Goal: Find specific page/section: Find specific page/section

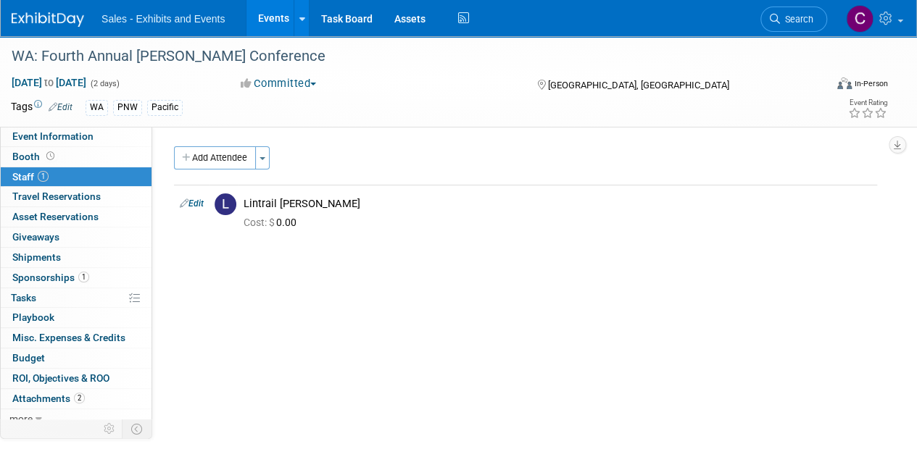
click at [273, 16] on link "Events" at bounding box center [272, 18] width 53 height 36
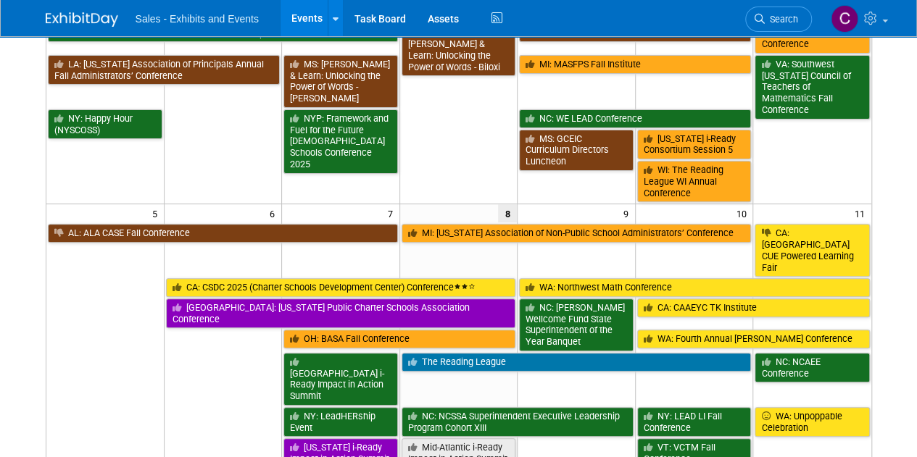
scroll to position [213, 0]
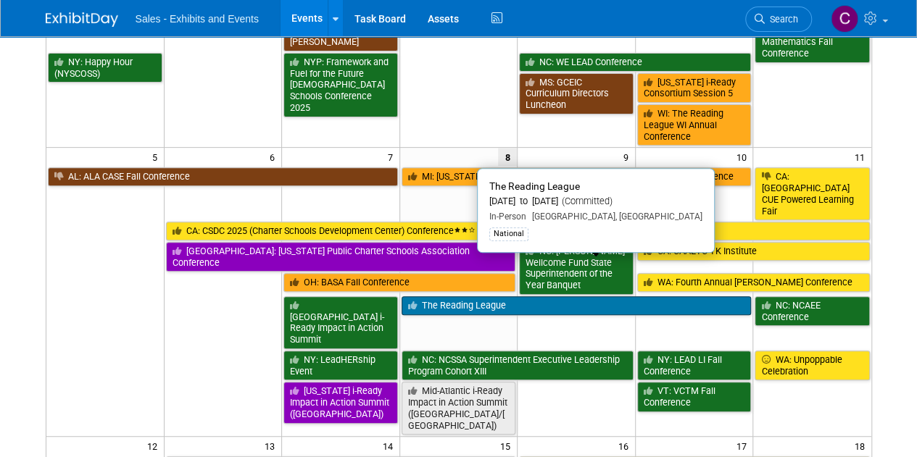
click at [499, 296] on link "The Reading League" at bounding box center [577, 305] width 350 height 19
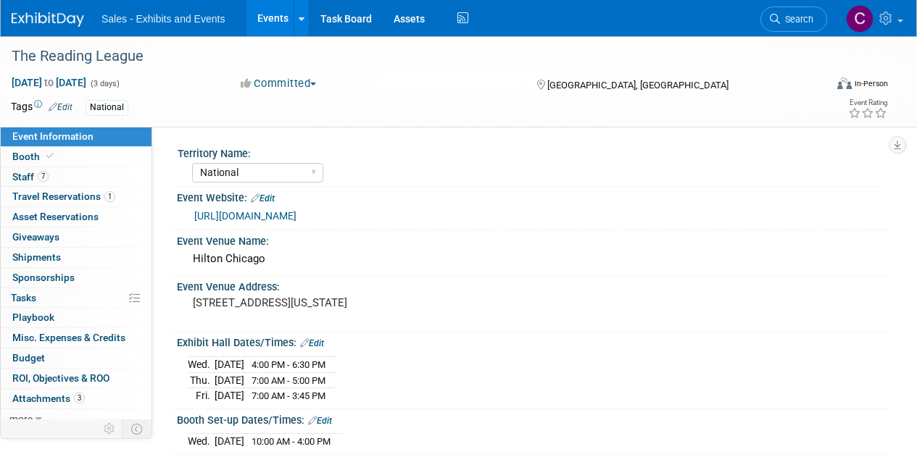
select select "National"
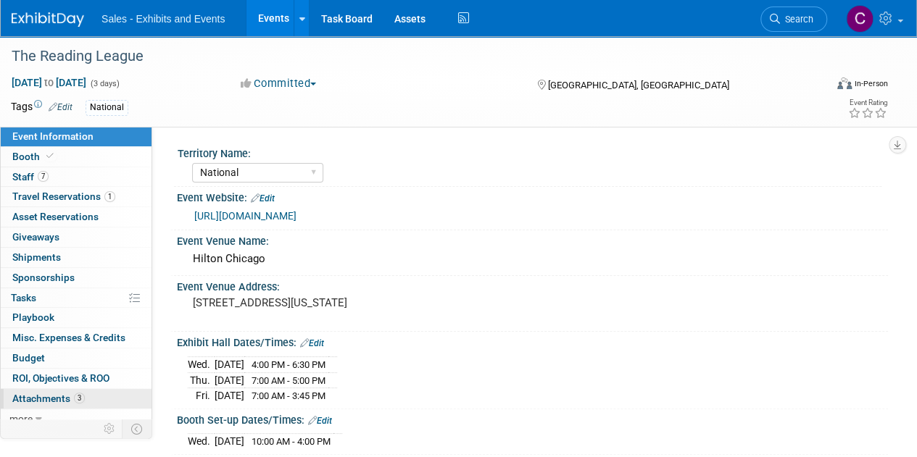
click at [38, 394] on span "Attachments 3" at bounding box center [48, 399] width 72 height 12
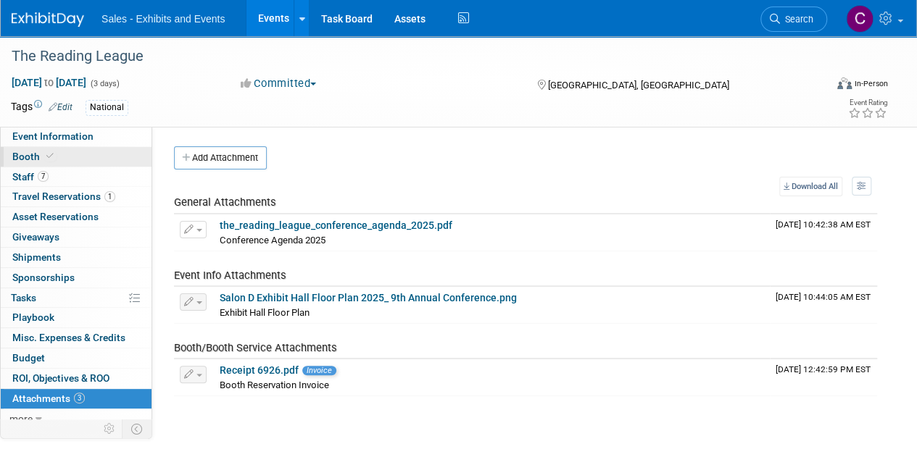
click at [32, 149] on link "Booth" at bounding box center [76, 157] width 151 height 20
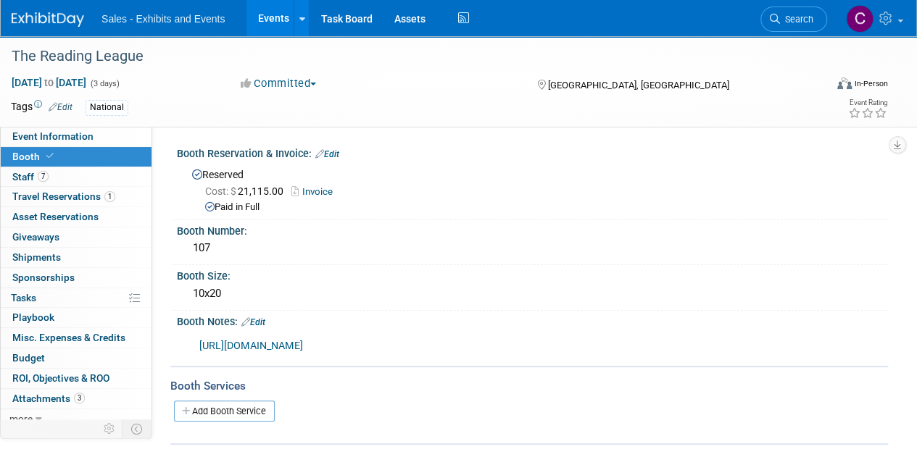
click at [303, 344] on link "https://curriculumassoc-my.sharepoint.com/:x:/g/personal/ahorne_cainc_com/Ee1-p…" at bounding box center [251, 346] width 104 height 12
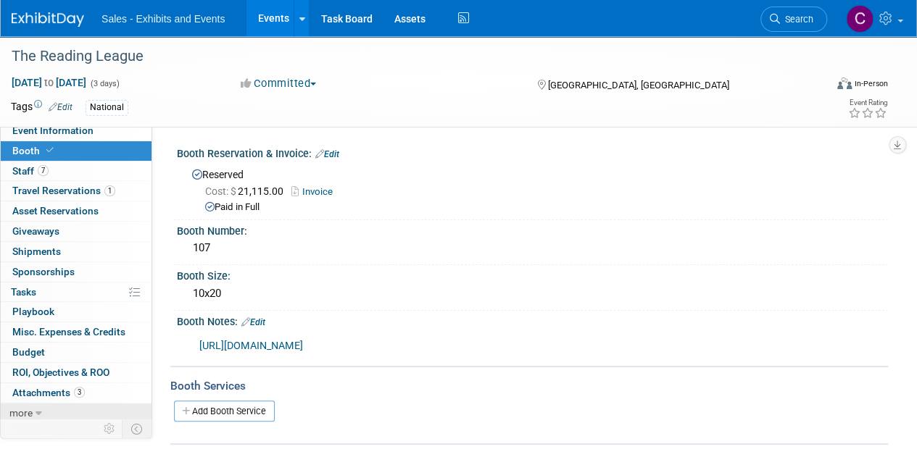
click at [20, 414] on span "more" at bounding box center [20, 413] width 23 height 12
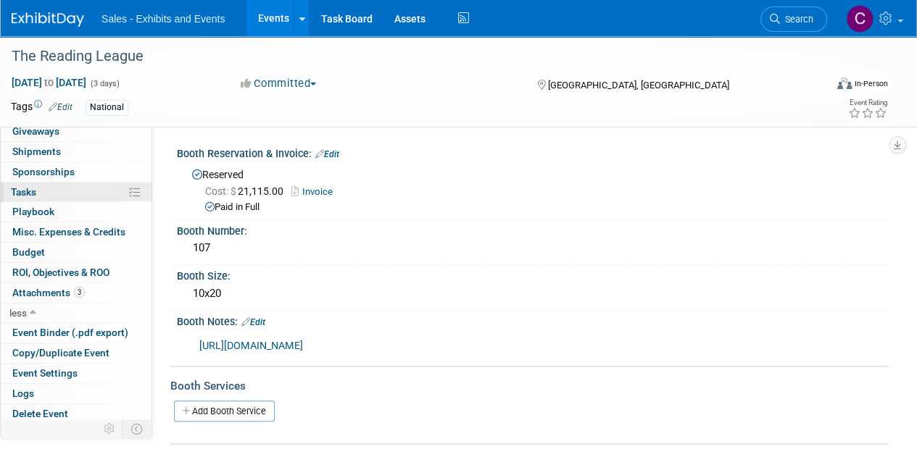
click at [22, 194] on span "Tasks 0%" at bounding box center [23, 192] width 25 height 12
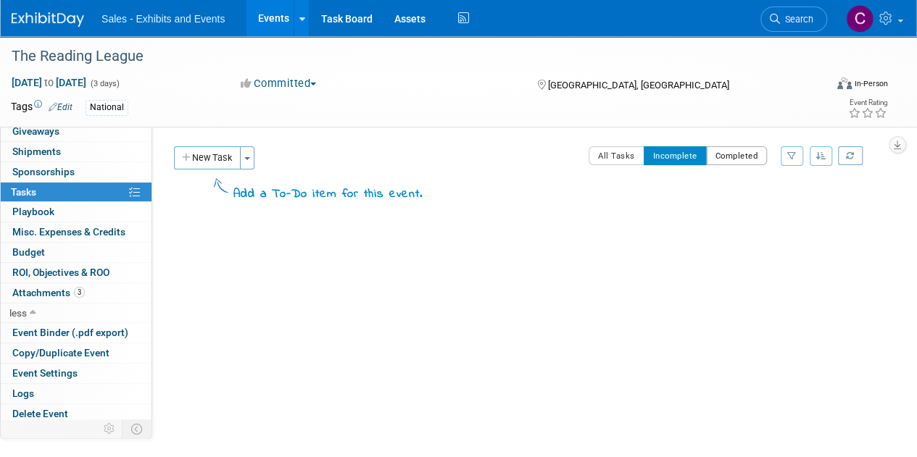
click at [735, 151] on button "Completed" at bounding box center [737, 155] width 62 height 19
